Goal: Task Accomplishment & Management: Use online tool/utility

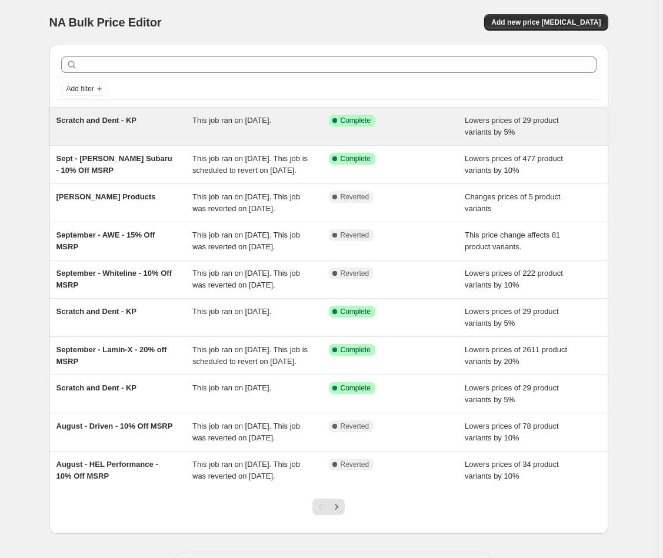
click at [138, 135] on div "Scratch and Dent - KP" at bounding box center [124, 127] width 136 height 24
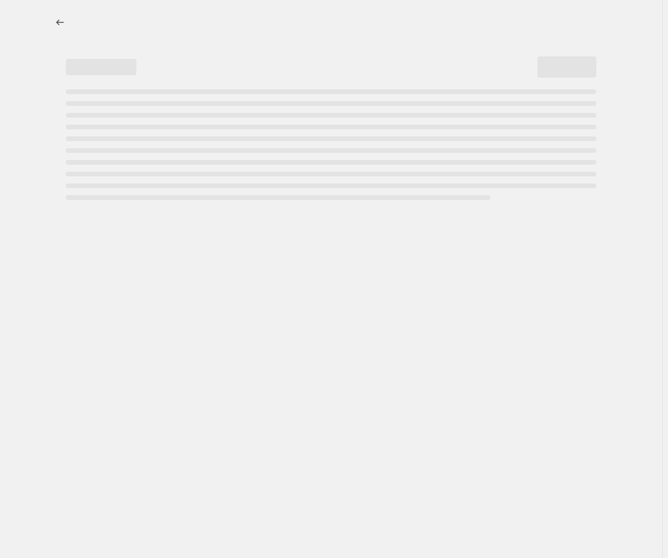
select select "percentage"
select select "no_change"
select select "collection"
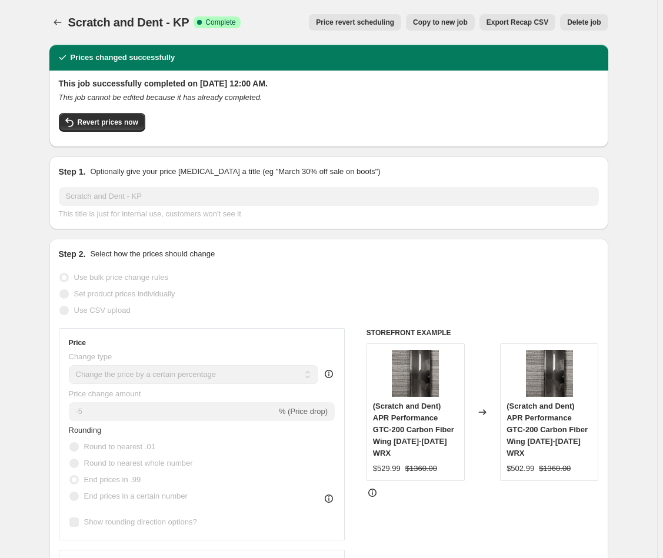
click at [436, 21] on span "Copy to new job" at bounding box center [440, 22] width 55 height 9
select select "percentage"
select select "no_change"
select select "collection"
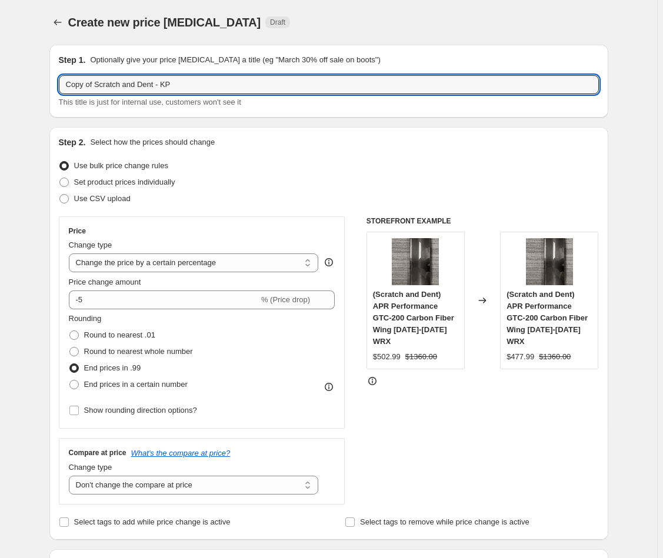
drag, startPoint x: 101, startPoint y: 86, endPoint x: 91, endPoint y: 69, distance: 19.3
click at [91, 69] on div "Step 1. Optionally give your price change job a title (eg "March 30% off sale o…" at bounding box center [329, 81] width 540 height 54
type input "Scratch and Dent - KP"
click at [288, 202] on div "Use CSV upload" at bounding box center [329, 199] width 540 height 16
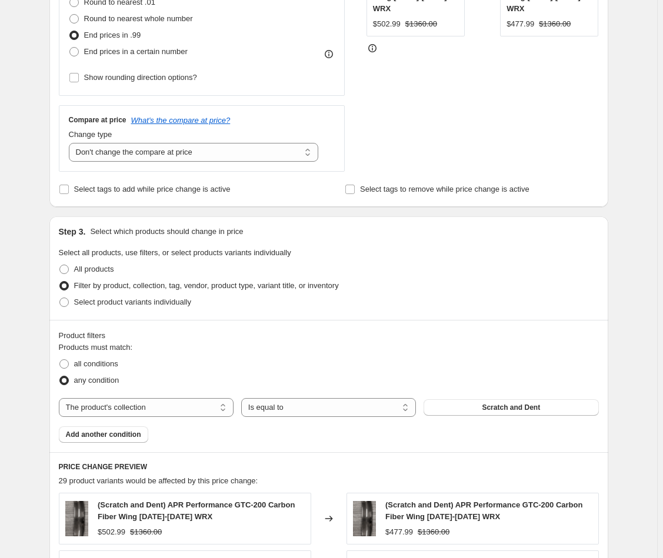
scroll to position [790, 0]
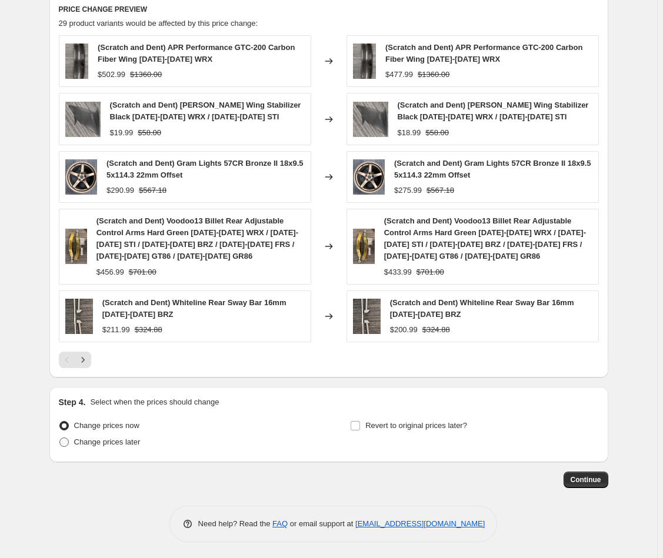
click at [139, 436] on span "Change prices later" at bounding box center [107, 442] width 66 height 12
click at [60, 438] on input "Change prices later" at bounding box center [59, 438] width 1 height 1
radio input "true"
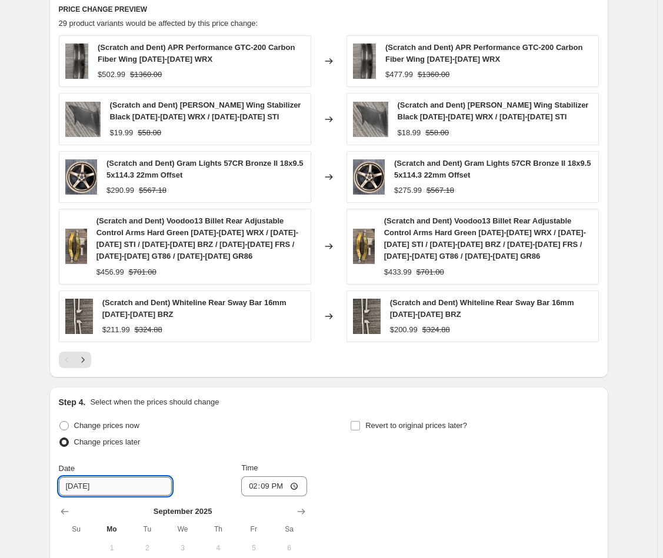
click at [138, 492] on input "9/23/2025" at bounding box center [115, 486] width 113 height 19
click at [118, 484] on input "9/23/2025" at bounding box center [115, 486] width 113 height 19
click at [99, 487] on input "9/23/2025" at bounding box center [115, 486] width 113 height 19
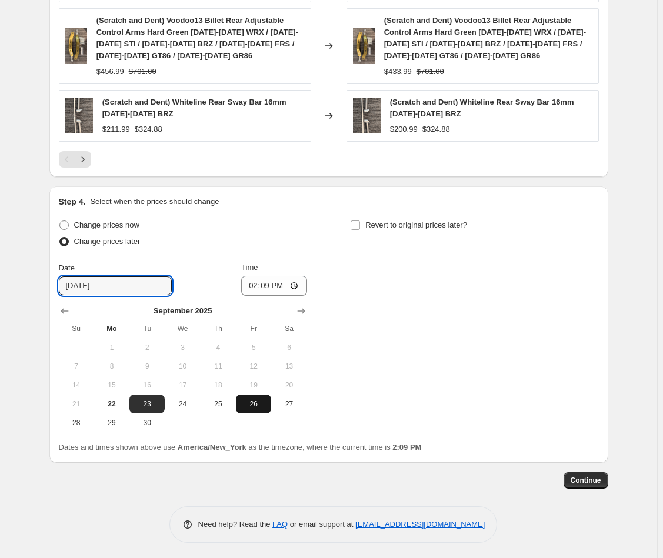
click at [265, 404] on span "26" at bounding box center [254, 403] width 26 height 9
type input "9/26/2025"
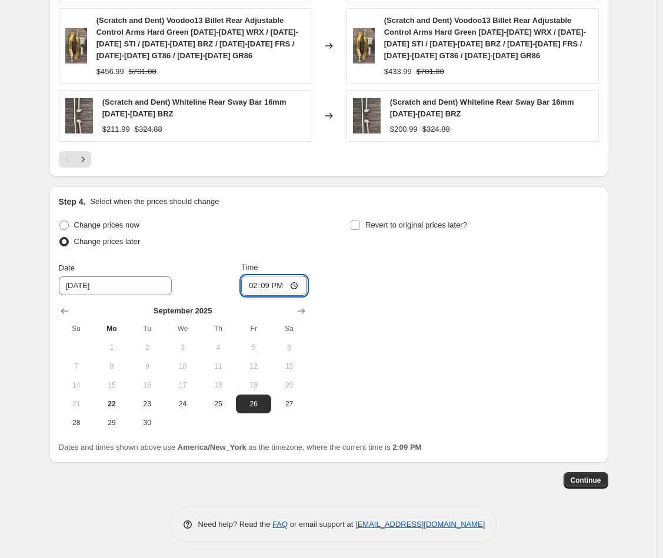
click at [256, 282] on input "14:09" at bounding box center [274, 286] width 66 height 20
click at [246, 283] on input "23:01" at bounding box center [274, 286] width 66 height 20
click at [249, 282] on input "23:01" at bounding box center [274, 286] width 66 height 20
type input "00:00"
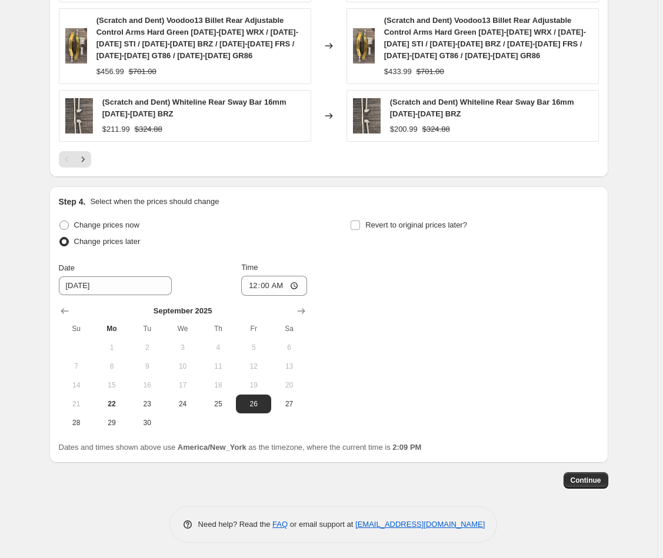
drag, startPoint x: 448, startPoint y: 363, endPoint x: 454, endPoint y: 383, distance: 21.4
click at [448, 362] on div "Change prices now Change prices later Date 9/26/2025 Time 00:00 September 2025 …" at bounding box center [329, 324] width 540 height 215
click at [588, 482] on span "Continue" at bounding box center [585, 480] width 31 height 9
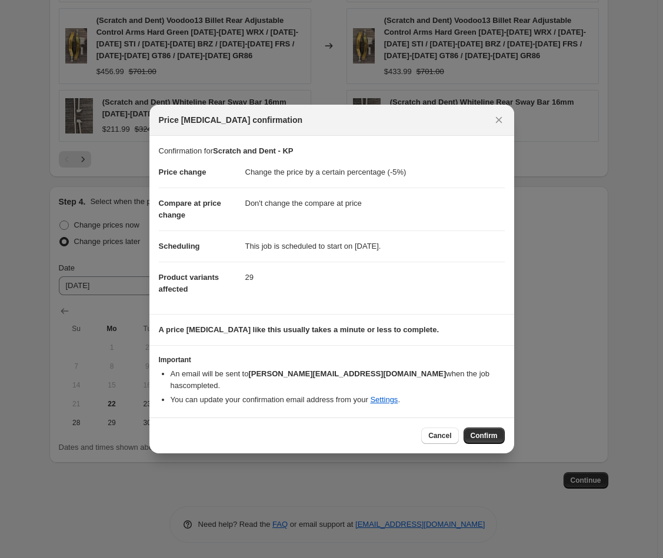
click at [493, 436] on button "Confirm" at bounding box center [483, 436] width 41 height 16
